Goal: Task Accomplishment & Management: Manage account settings

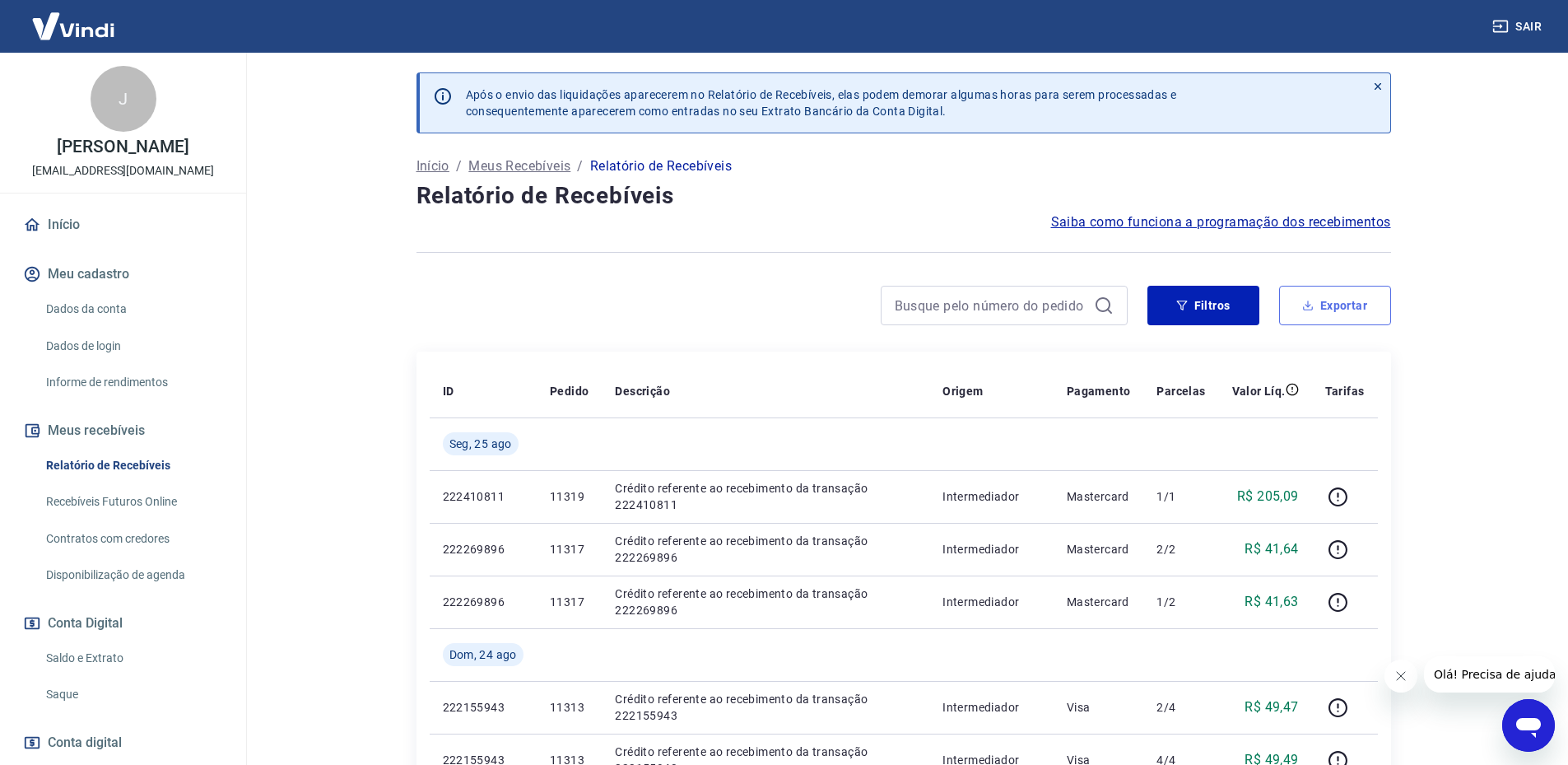
click at [1363, 308] on button "Exportar" at bounding box center [1334, 305] width 112 height 40
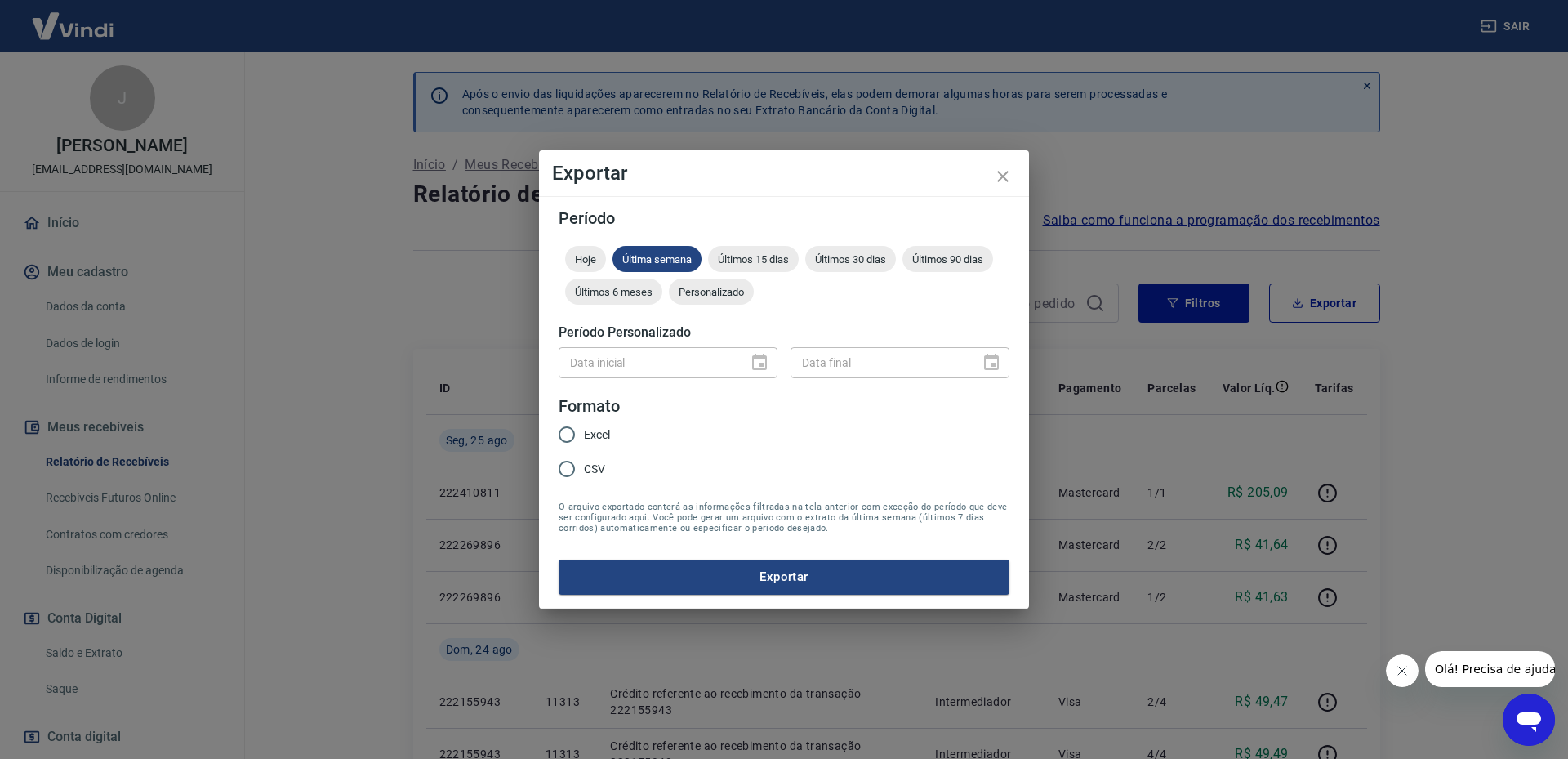
click at [767, 359] on div "Data inicial" at bounding box center [667, 362] width 219 height 31
click at [758, 361] on div "Data inicial" at bounding box center [667, 362] width 219 height 31
click at [569, 442] on input "Excel" at bounding box center [566, 434] width 34 height 34
radio input "true"
click at [759, 365] on div "Data inicial" at bounding box center [667, 362] width 219 height 31
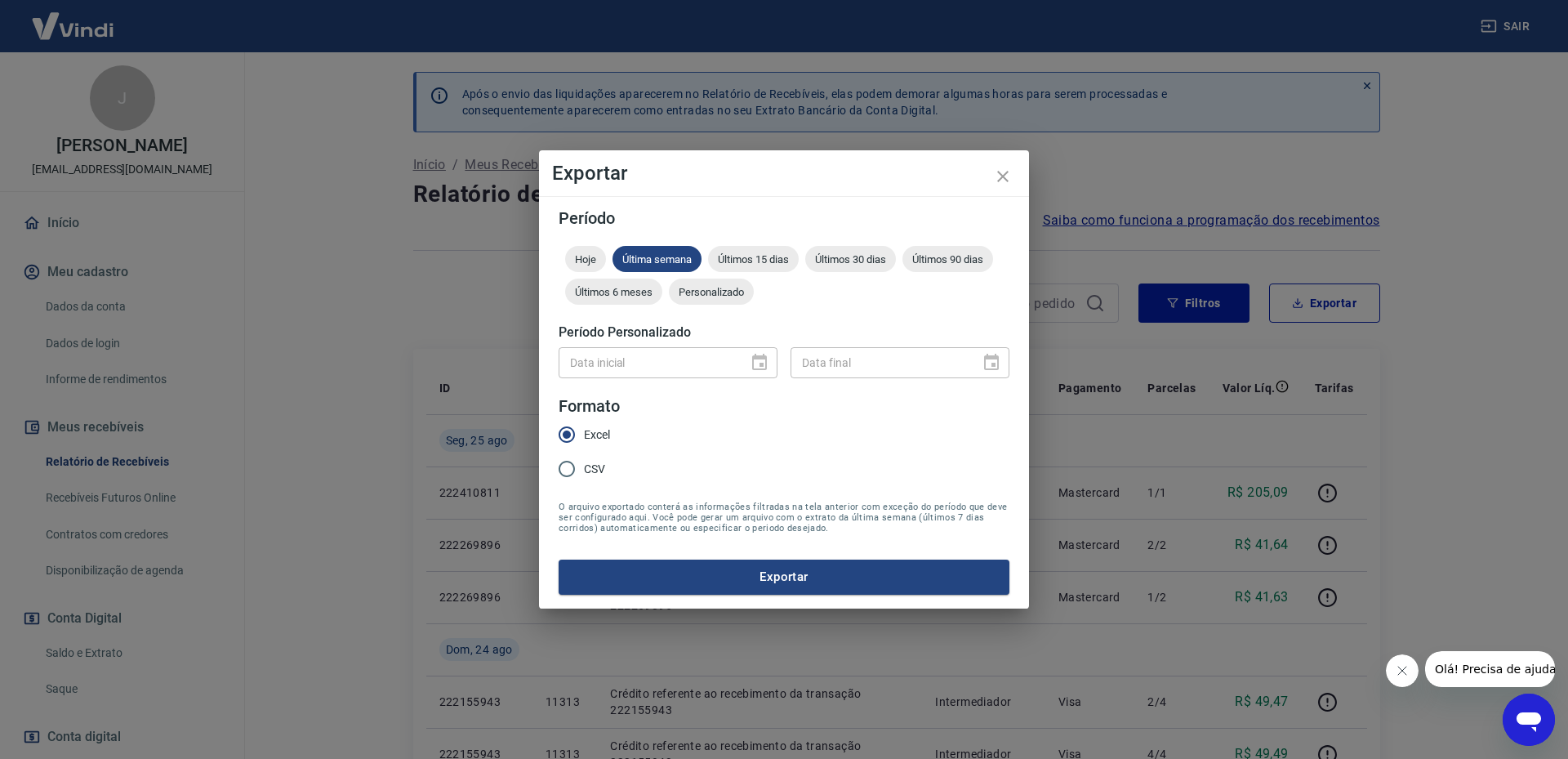
click at [762, 353] on div "Data inicial" at bounding box center [667, 362] width 219 height 31
click at [760, 365] on div "Data inicial" at bounding box center [667, 362] width 219 height 31
click at [1004, 181] on icon "close" at bounding box center [1002, 176] width 19 height 19
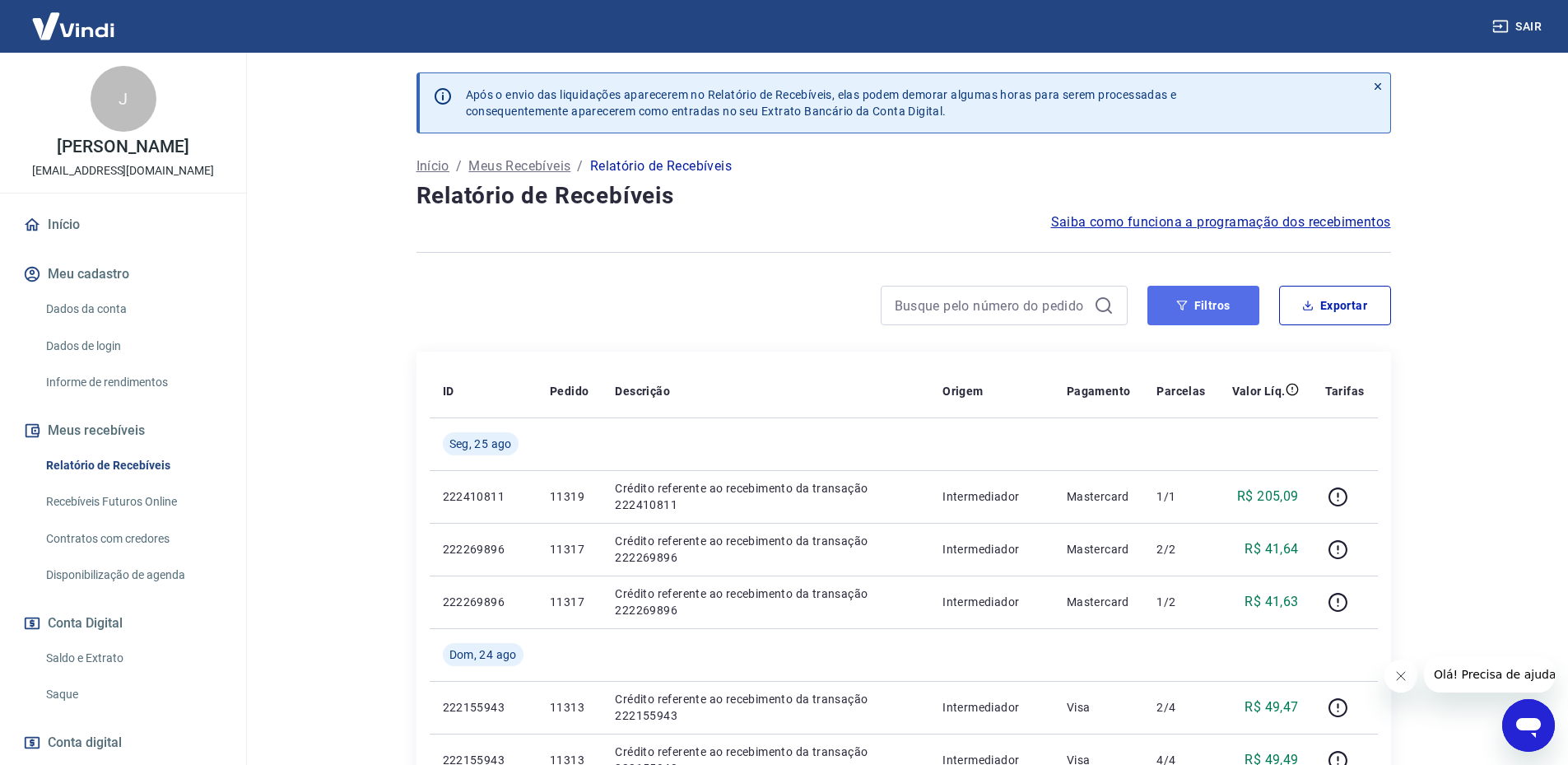
click at [1169, 307] on button "Filtros" at bounding box center [1202, 305] width 112 height 40
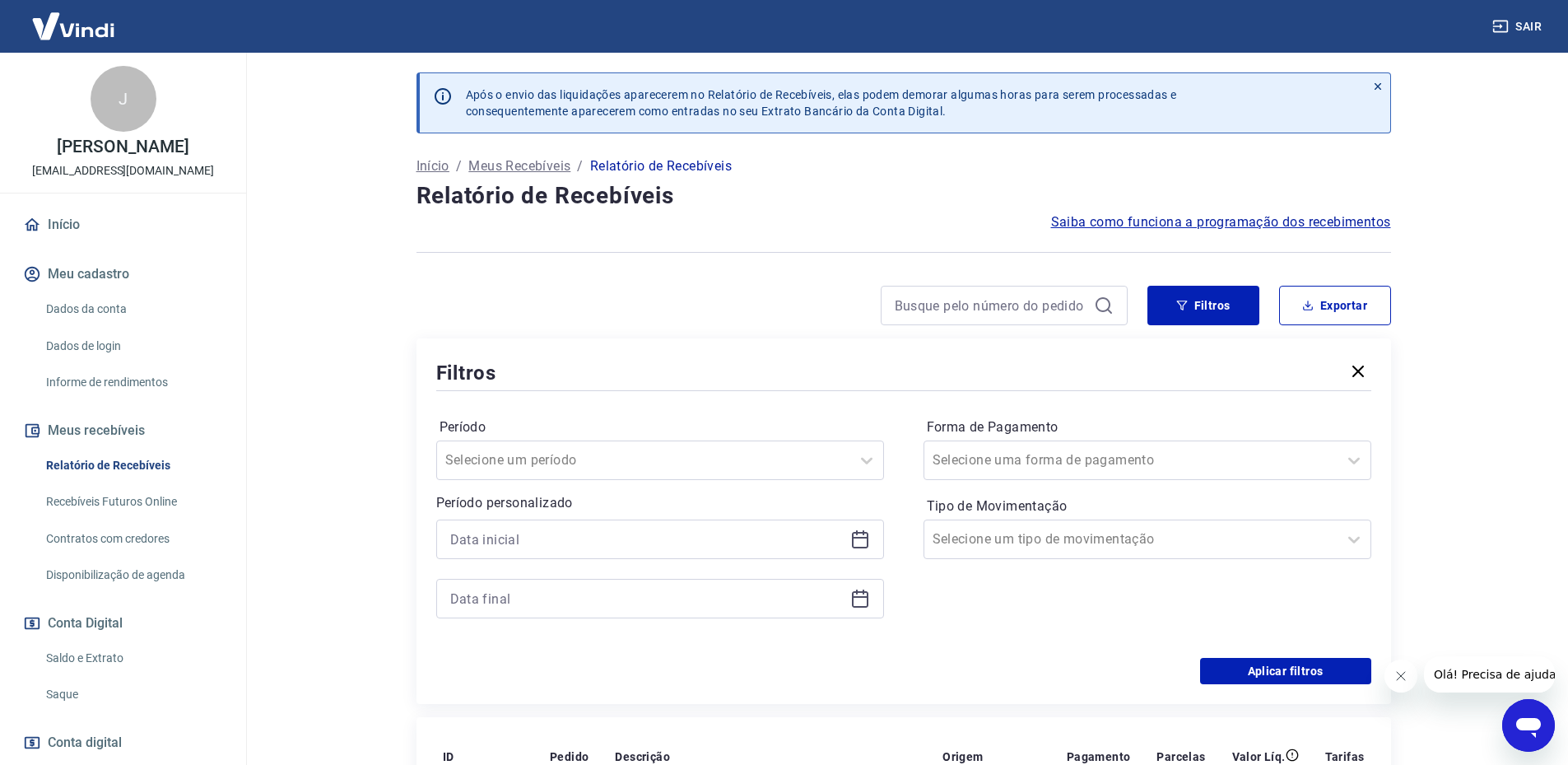
click at [861, 541] on icon at bounding box center [860, 539] width 19 height 19
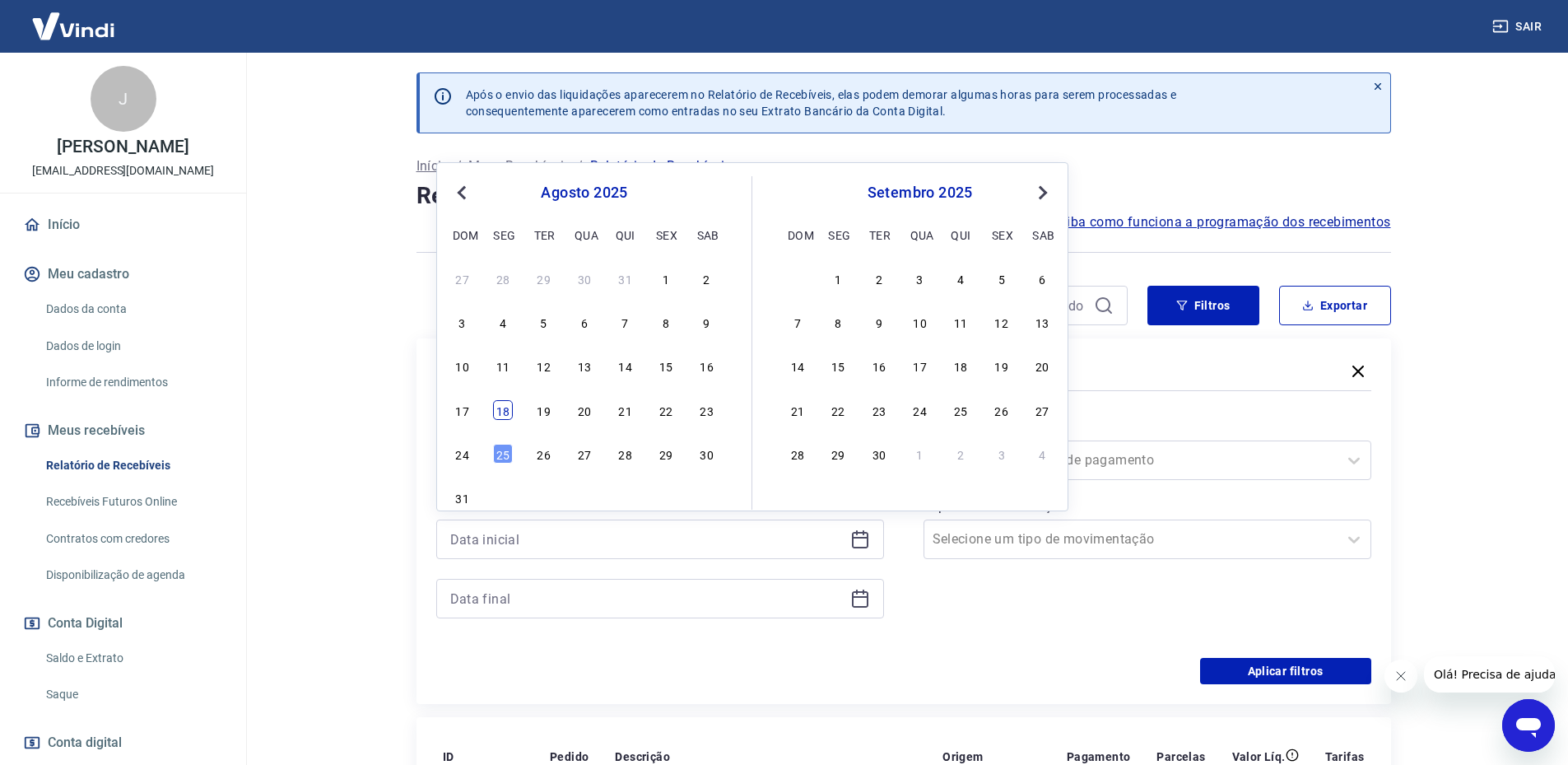
click at [496, 411] on div "18" at bounding box center [503, 410] width 19 height 19
click at [462, 448] on div at bounding box center [643, 460] width 396 height 23
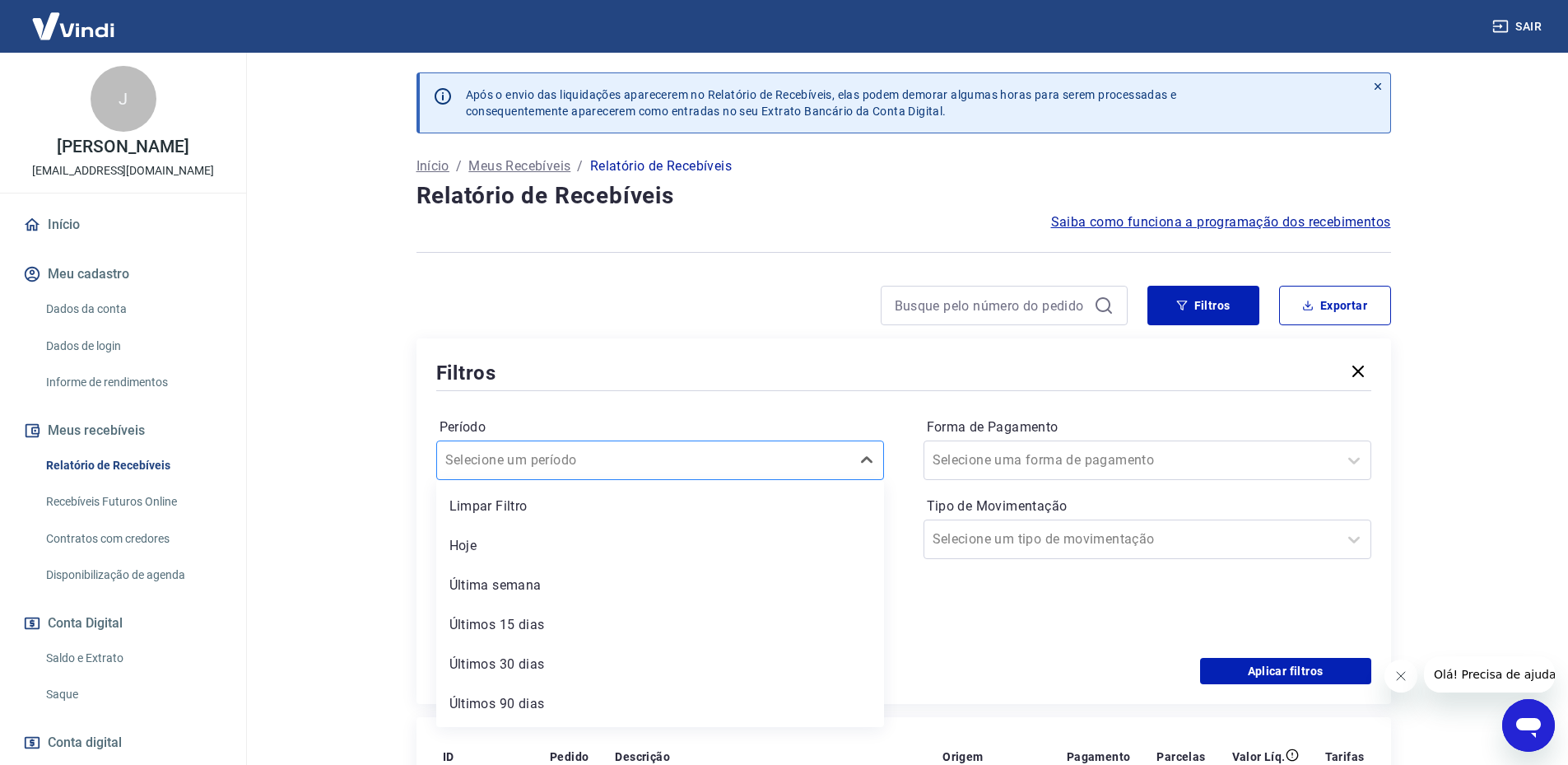
type input "18/08/2025"
click at [659, 364] on div "Filtros" at bounding box center [904, 372] width 935 height 29
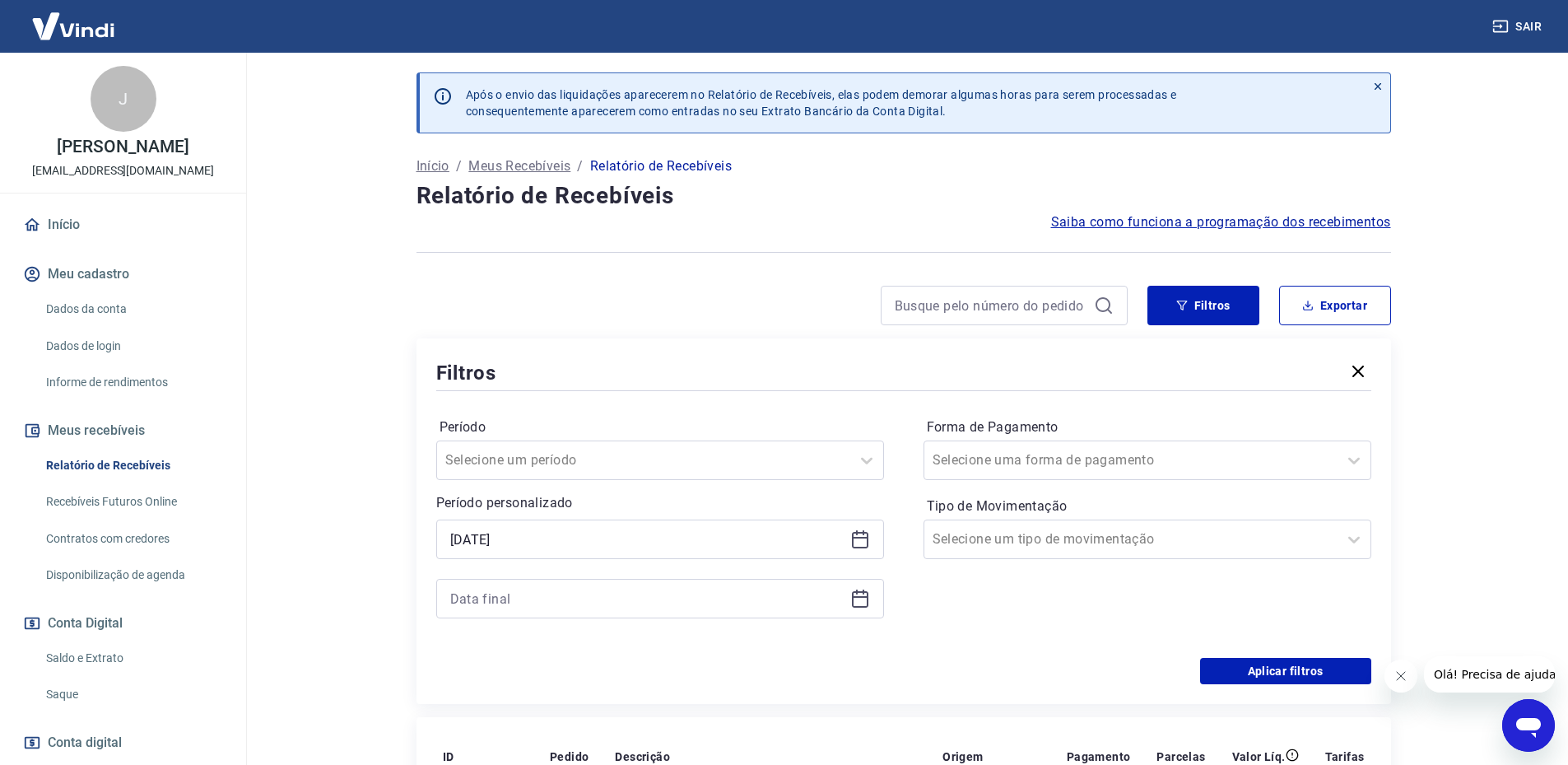
click at [861, 595] on icon at bounding box center [860, 598] width 19 height 19
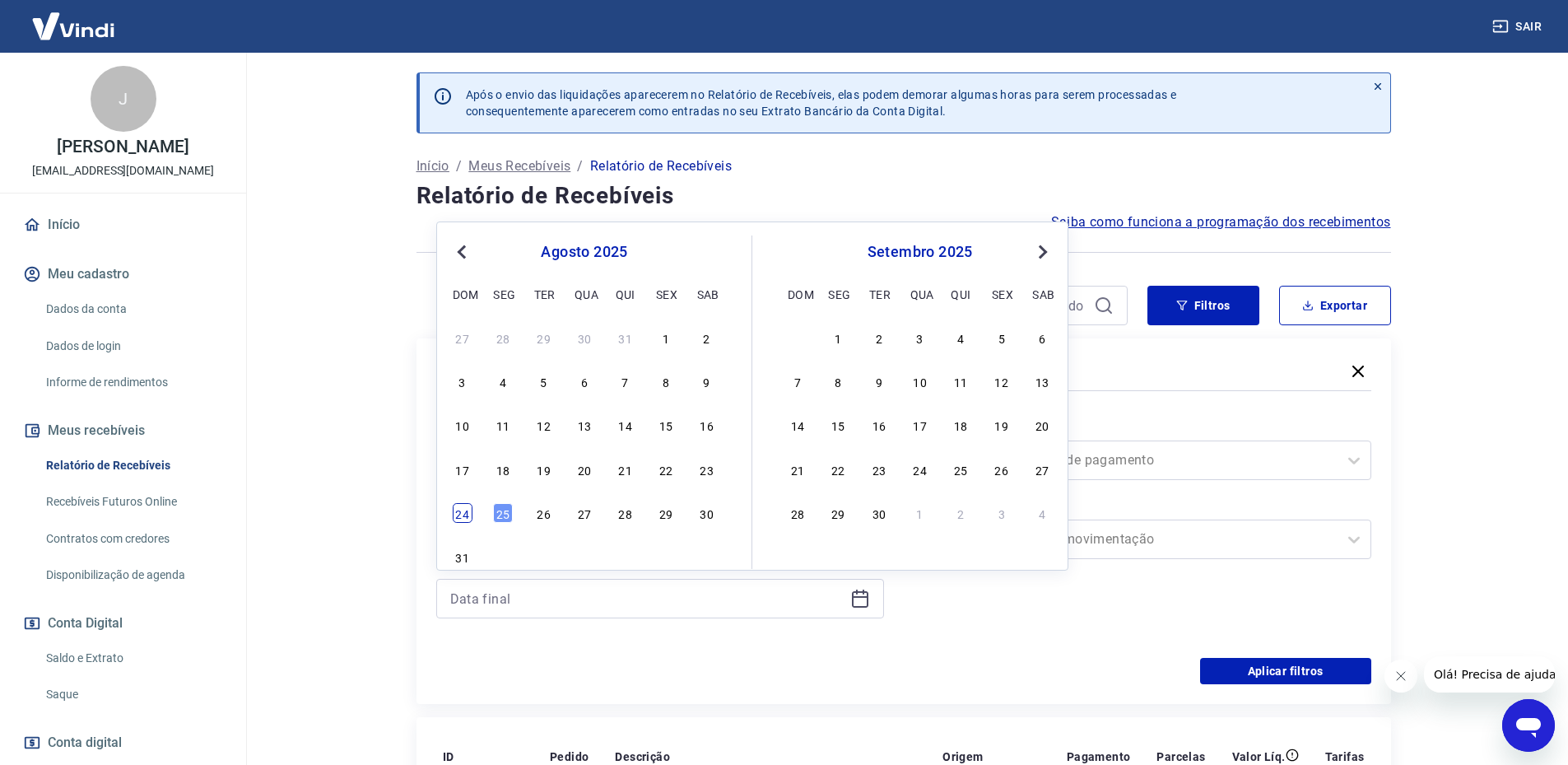
click at [464, 507] on div "24" at bounding box center [462, 513] width 19 height 19
type input "24/08/2025"
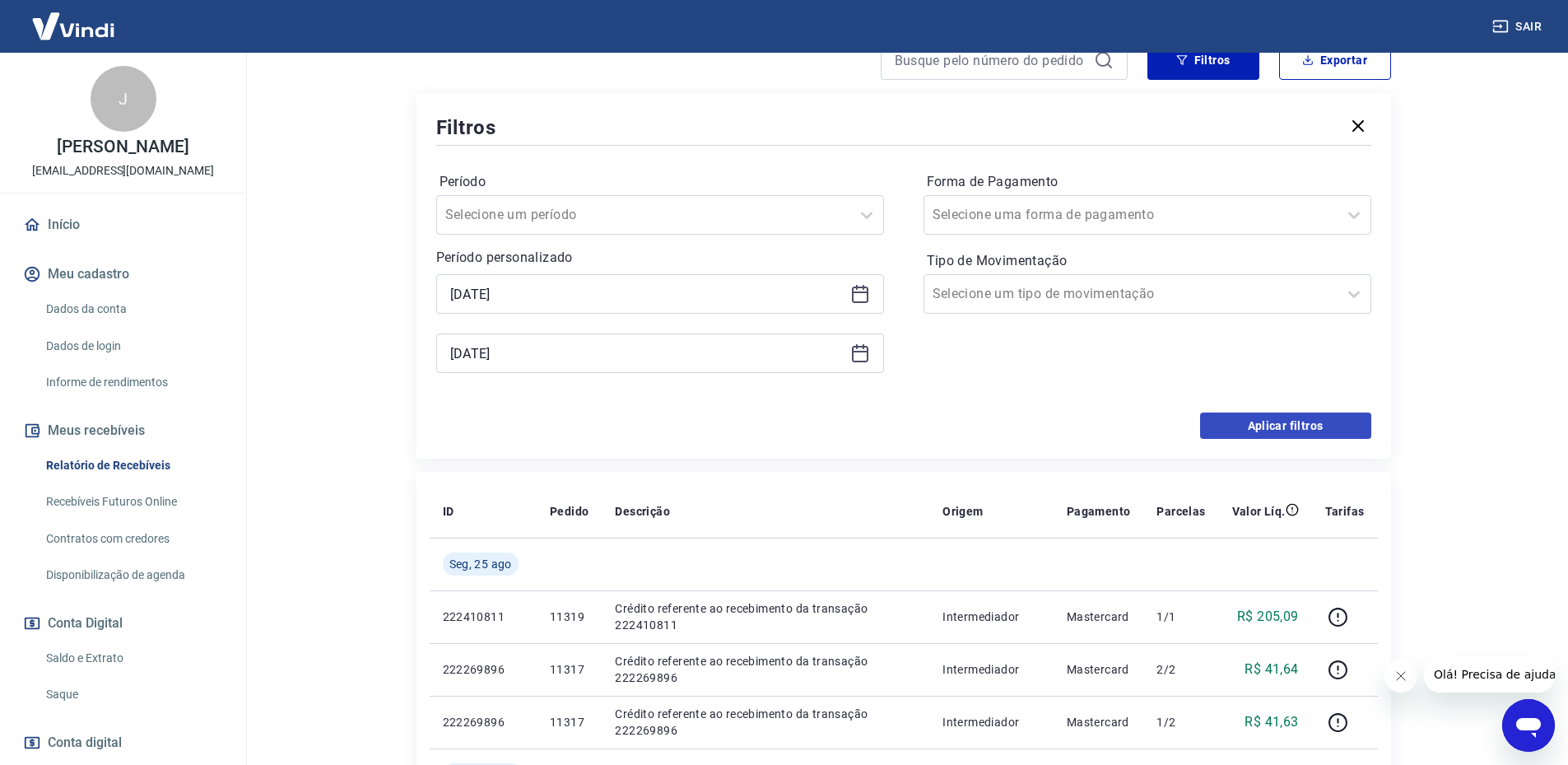
scroll to position [247, 0]
click at [1281, 429] on button "Aplicar filtros" at bounding box center [1285, 424] width 171 height 26
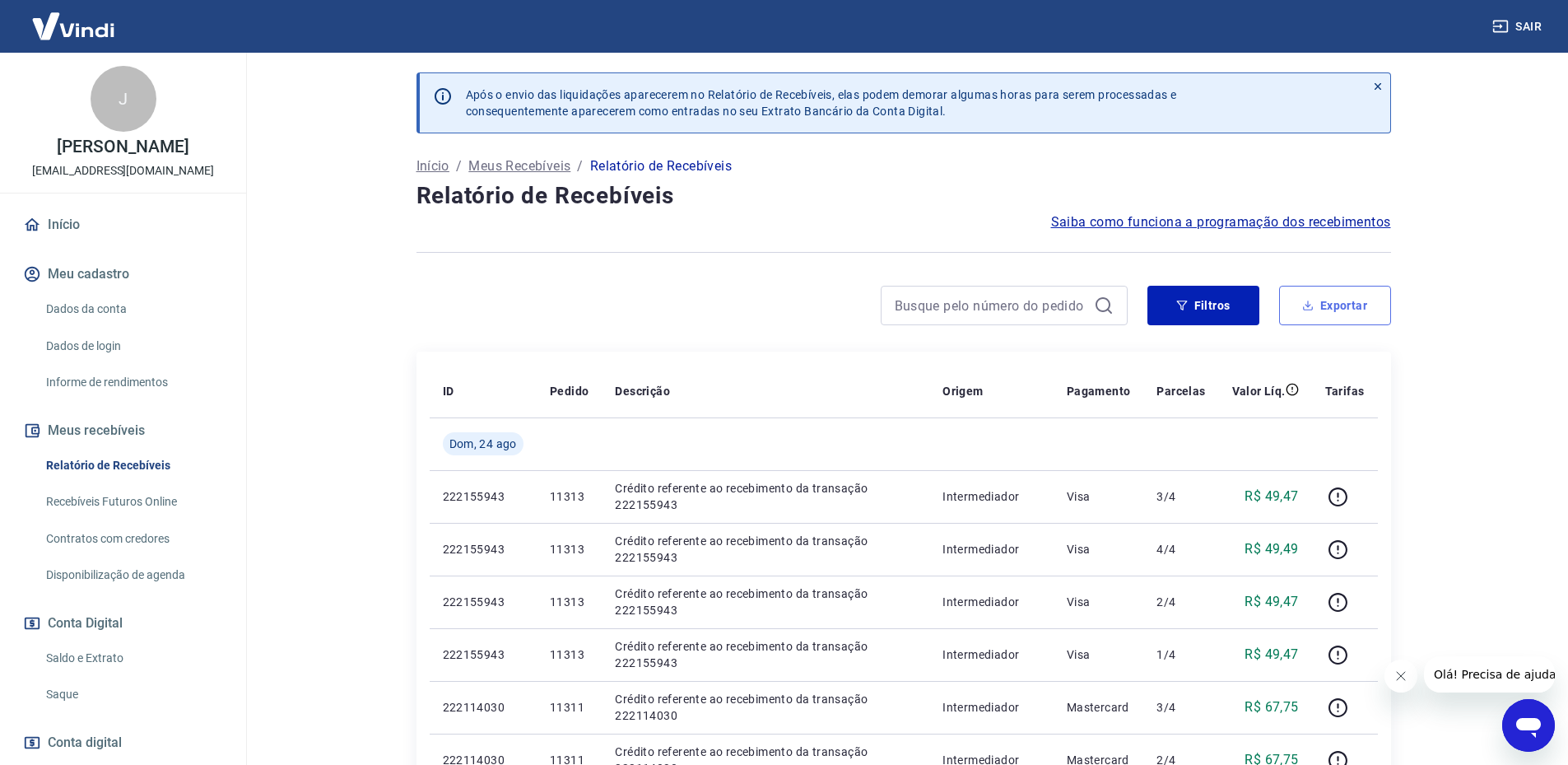
click at [1319, 301] on button "Exportar" at bounding box center [1334, 305] width 112 height 40
type input "18/08/2025"
type input "24/08/2025"
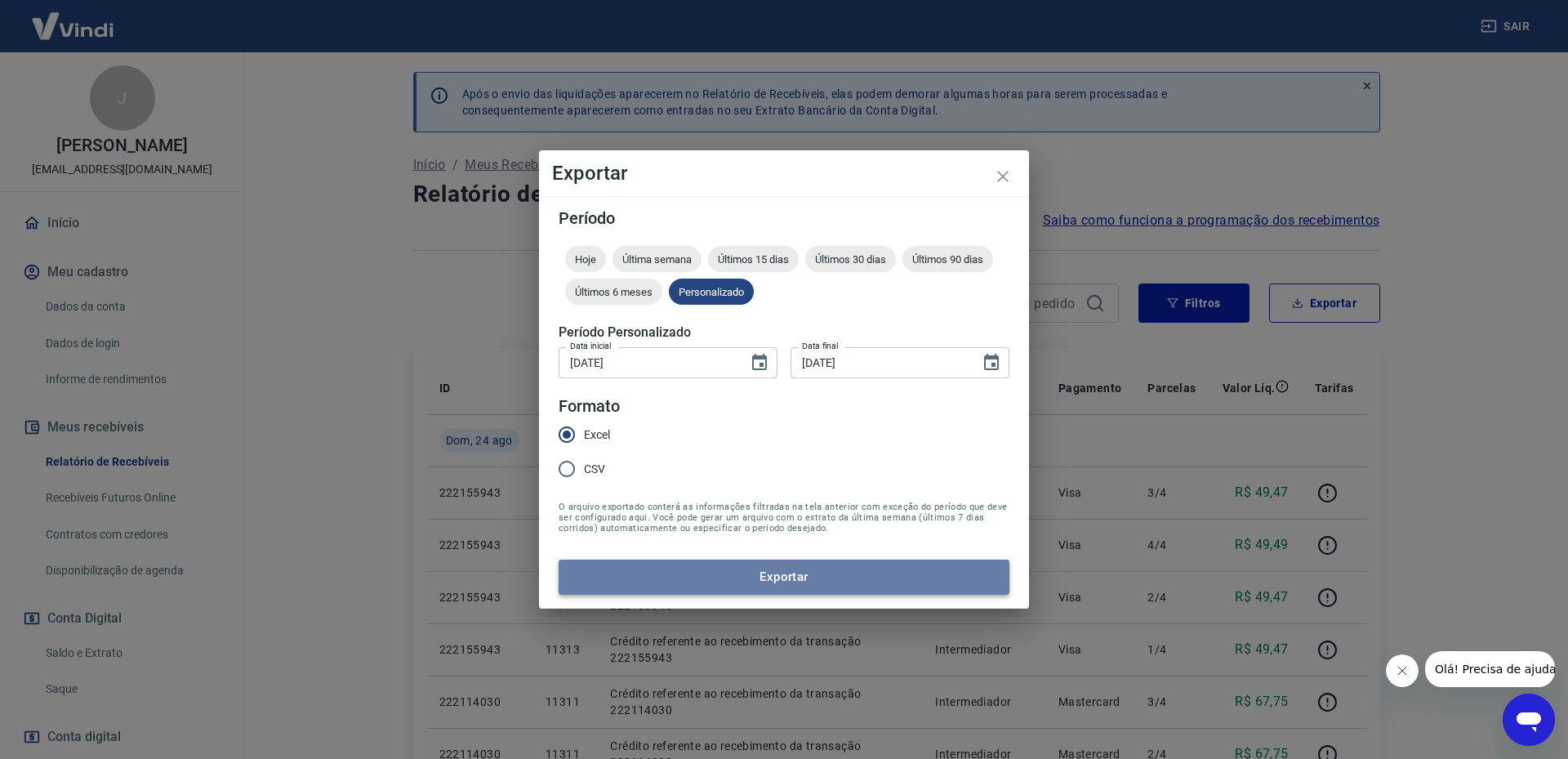
click at [759, 578] on button "Exportar" at bounding box center [783, 576] width 451 height 34
